Goal: Find specific page/section: Locate item on page

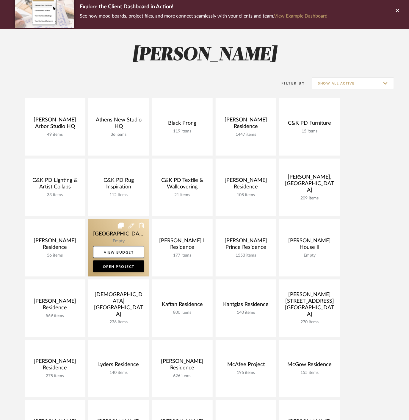
scroll to position [66, 0]
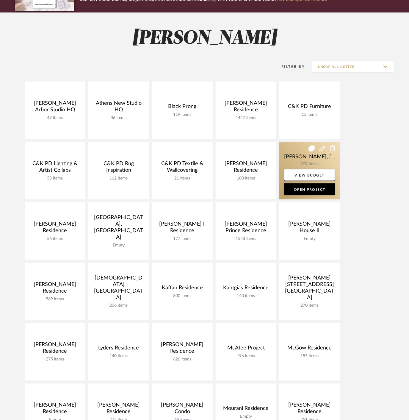
click at [308, 162] on link at bounding box center [309, 170] width 61 height 57
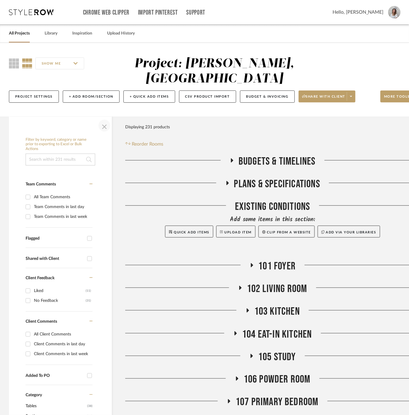
click at [102, 118] on span "button" at bounding box center [104, 125] width 14 height 14
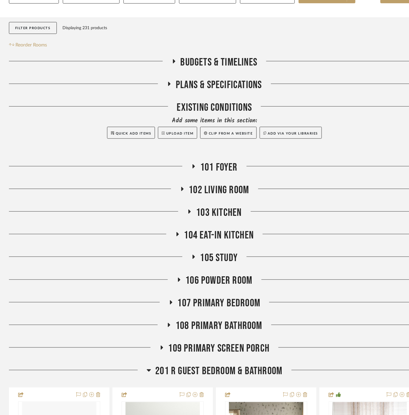
click at [230, 161] on span "101 Foyer" at bounding box center [218, 167] width 37 height 13
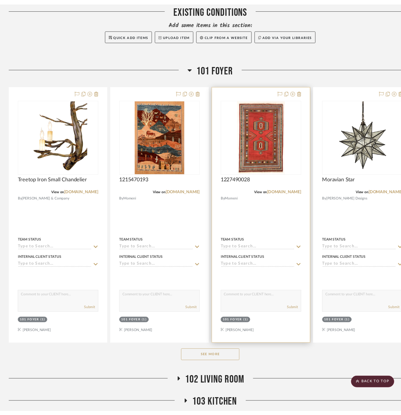
scroll to position [231, 0]
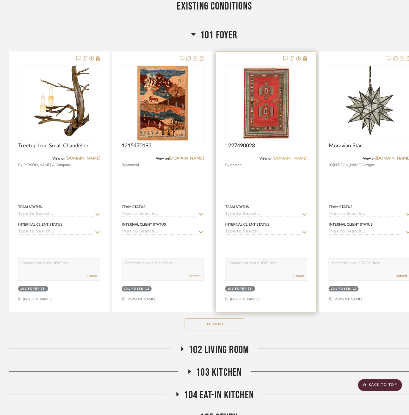
click at [286, 157] on link "[DOMAIN_NAME]" at bounding box center [290, 159] width 35 height 4
click at [277, 157] on link "[DOMAIN_NAME]" at bounding box center [290, 159] width 35 height 4
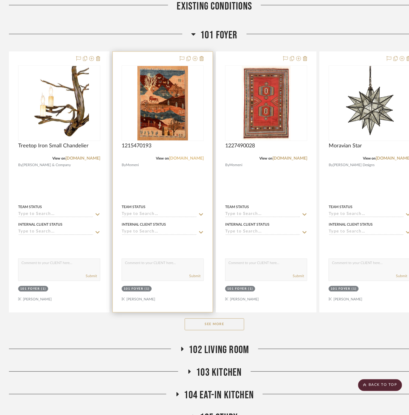
click at [184, 157] on link "[DOMAIN_NAME]" at bounding box center [186, 159] width 35 height 4
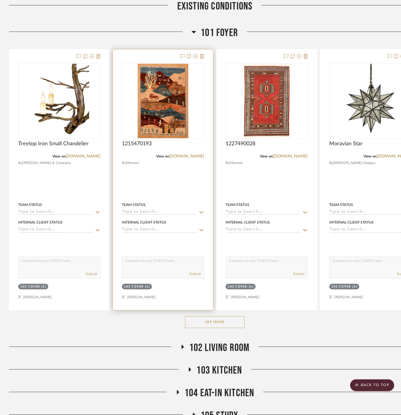
scroll to position [331, 0]
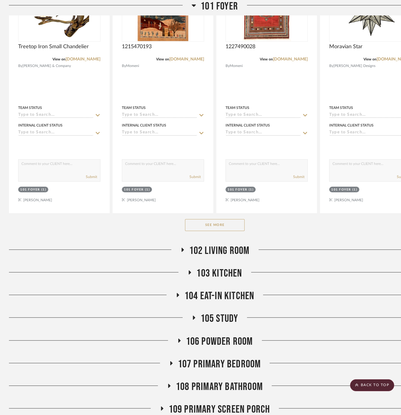
click at [196, 244] on span "102 Living Room" at bounding box center [219, 250] width 60 height 13
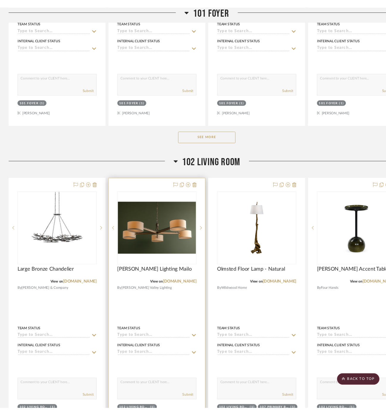
scroll to position [430, 0]
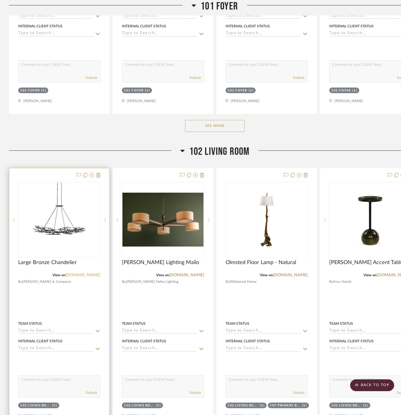
click at [87, 273] on link "[DOMAIN_NAME]" at bounding box center [82, 275] width 35 height 4
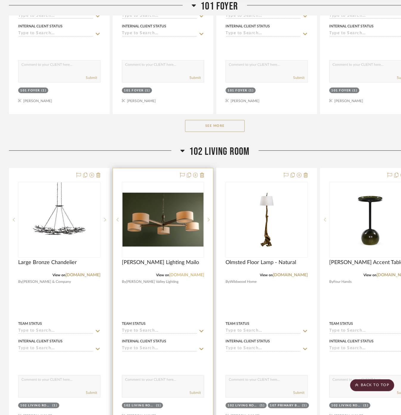
click at [194, 273] on link "[DOMAIN_NAME]" at bounding box center [186, 275] width 35 height 4
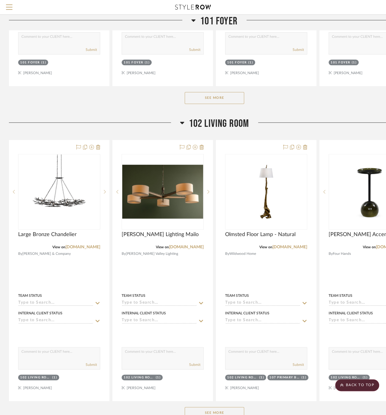
click at [211, 117] on span "102 Living Room" at bounding box center [219, 123] width 60 height 13
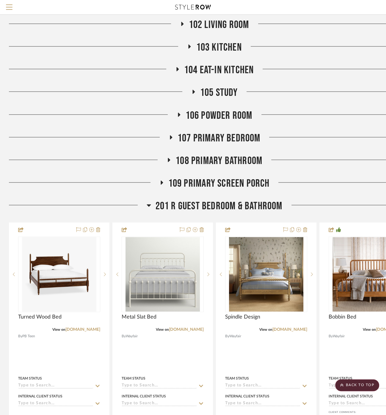
scroll to position [529, 0]
click at [235, 132] on span "107 Primary Bedroom" at bounding box center [219, 138] width 83 height 13
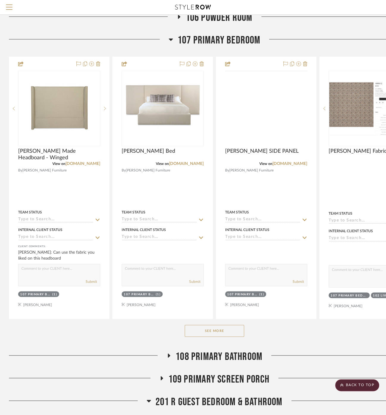
scroll to position [694, 0]
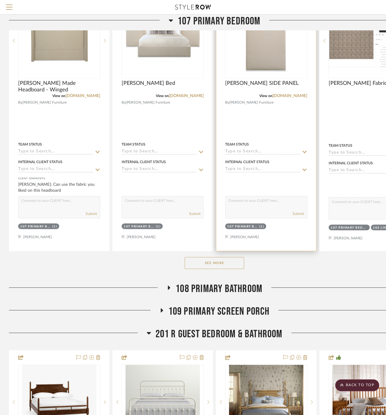
drag, startPoint x: 223, startPoint y: 233, endPoint x: 222, endPoint y: 238, distance: 5.0
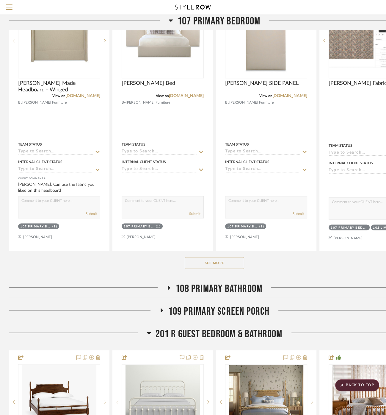
click at [223, 234] on div at bounding box center [266, 120] width 100 height 262
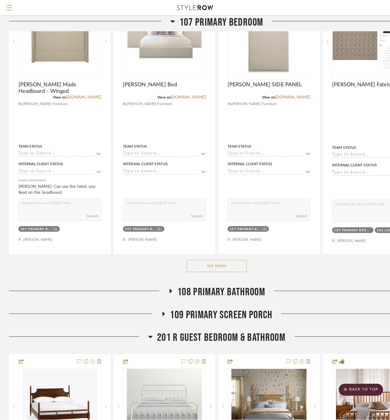
scroll to position [0, 0]
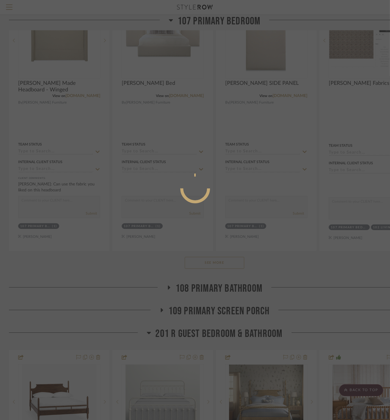
click at [221, 242] on mat-dialog-content at bounding box center [195, 212] width 89 height 256
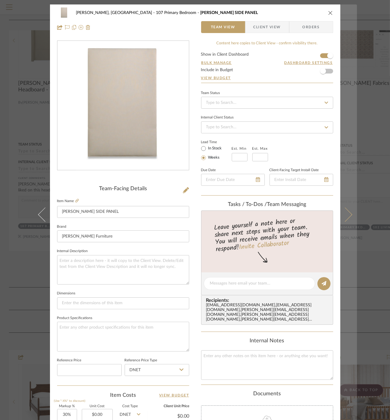
click at [352, 248] on button at bounding box center [348, 214] width 17 height 420
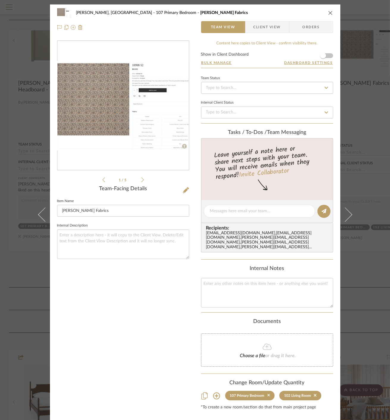
click at [363, 248] on div "[PERSON_NAME], [GEOGRAPHIC_DATA] 107 Primary Bedroom [PERSON_NAME] Fabrics Team…" at bounding box center [195, 210] width 390 height 420
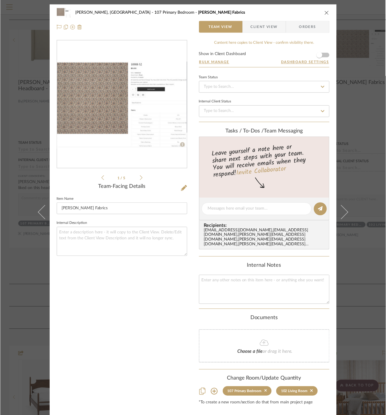
scroll to position [694, 0]
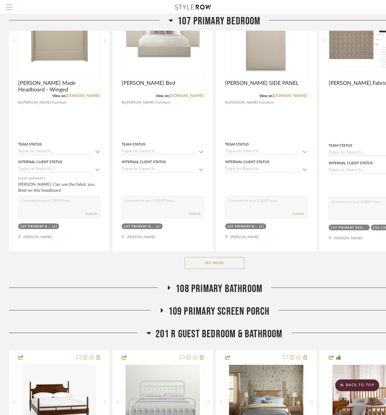
click at [210, 257] on button "See More" at bounding box center [215, 263] width 60 height 12
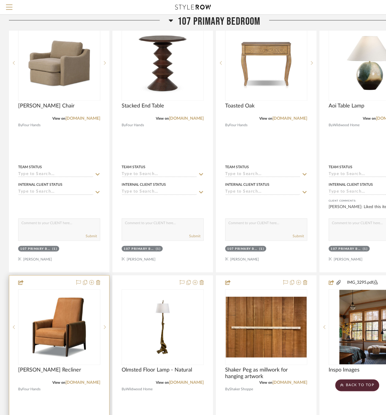
scroll to position [992, 0]
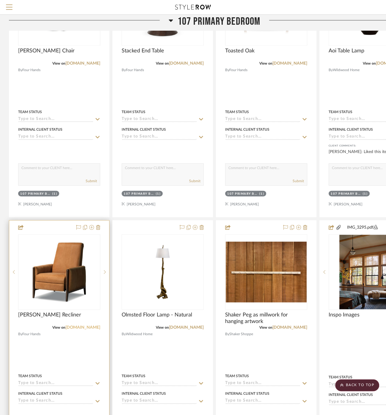
click at [86, 325] on link "[DOMAIN_NAME]" at bounding box center [82, 327] width 35 height 4
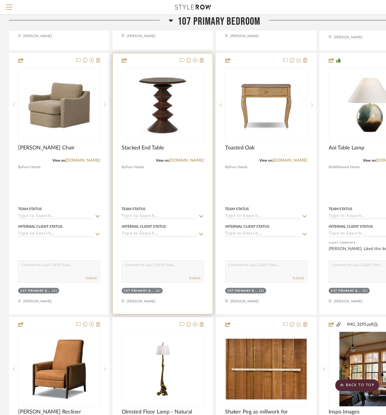
scroll to position [826, 0]
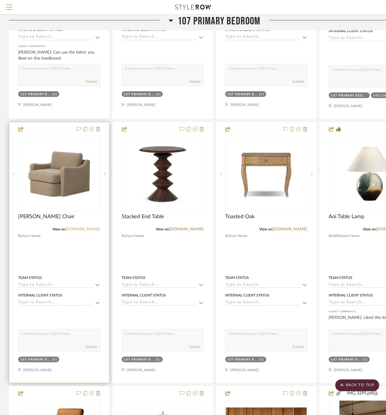
click at [89, 227] on link "[DOMAIN_NAME]" at bounding box center [82, 229] width 35 height 4
